Goal: Information Seeking & Learning: Find specific fact

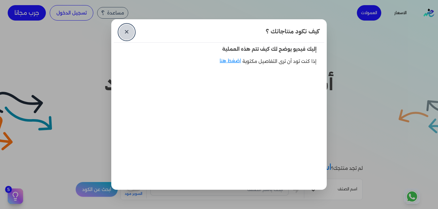
click at [128, 29] on link "✕" at bounding box center [126, 31] width 15 height 15
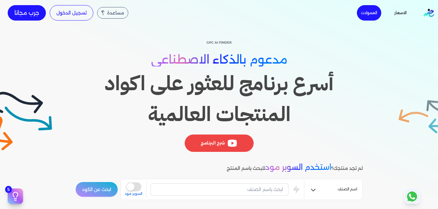
click at [262, 196] on div "is super mode السوبر مود" at bounding box center [214, 189] width 179 height 18
click at [264, 192] on input "text" at bounding box center [219, 189] width 138 height 12
click at [75, 181] on button "ابحث عن الكود" at bounding box center [96, 188] width 43 height 15
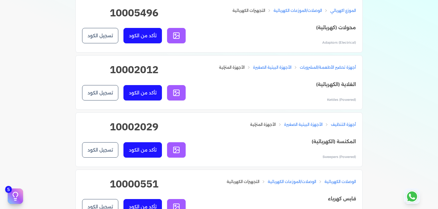
scroll to position [192, 0]
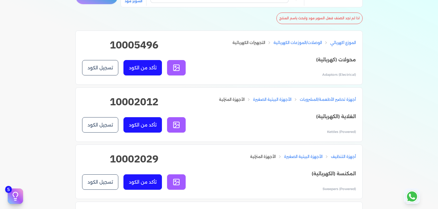
click at [127, 44] on h2 "10005496" at bounding box center [133, 47] width 103 height 21
copy h2 "10005496"
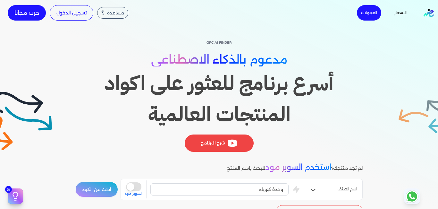
scroll to position [96, 0]
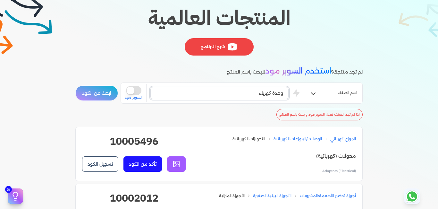
click at [271, 91] on input "وحدة كهرباء" at bounding box center [219, 93] width 138 height 12
type input "J"
type input "تجاليد"
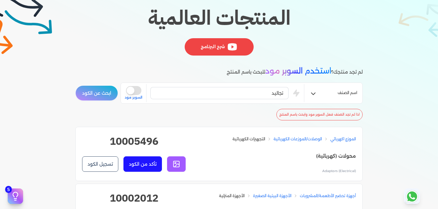
click at [91, 96] on button "ابحث عن الكود" at bounding box center [96, 92] width 43 height 15
